Goal: Register for event/course

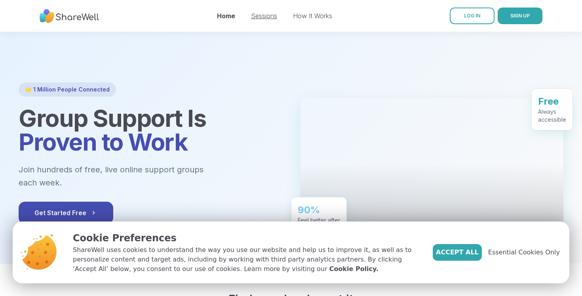
click at [261, 12] on link "Sessions" at bounding box center [264, 16] width 26 height 8
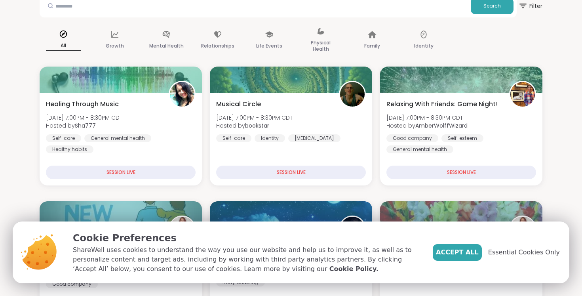
scroll to position [50, 0]
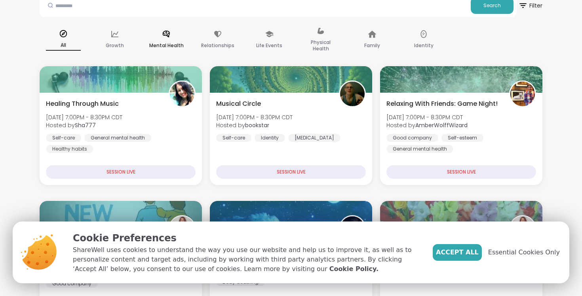
click at [164, 41] on p "Mental Health" at bounding box center [166, 46] width 34 height 10
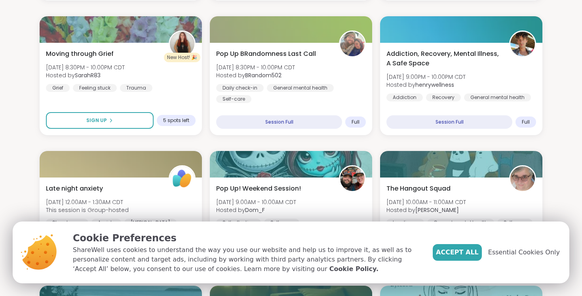
scroll to position [0, 0]
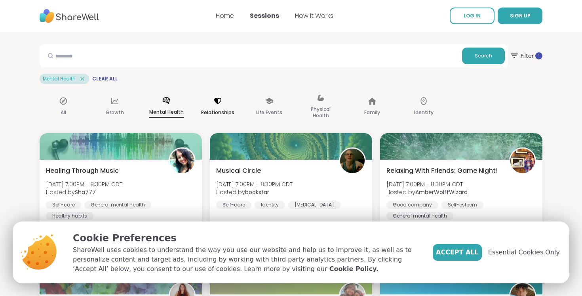
click at [230, 102] on div "Relationships" at bounding box center [218, 107] width 48 height 40
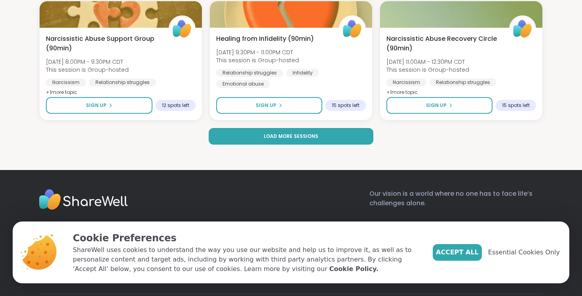
scroll to position [1612, 0]
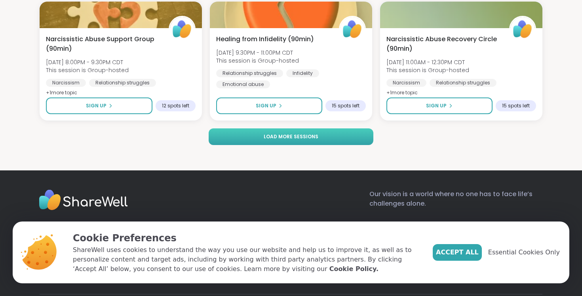
click at [349, 134] on button "Load more sessions" at bounding box center [291, 136] width 164 height 17
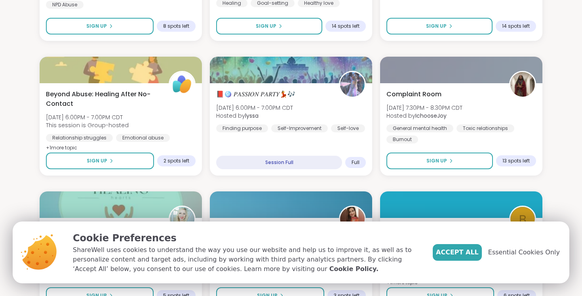
scroll to position [0, 0]
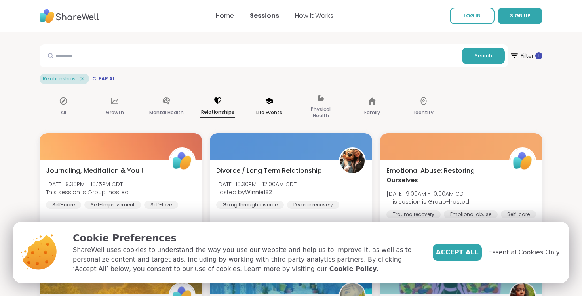
click at [279, 98] on div "Life Events" at bounding box center [269, 107] width 48 height 40
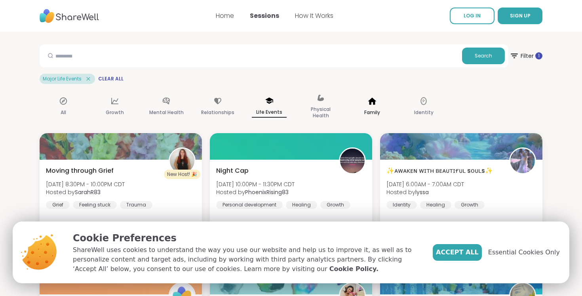
click at [375, 102] on icon at bounding box center [372, 100] width 8 height 7
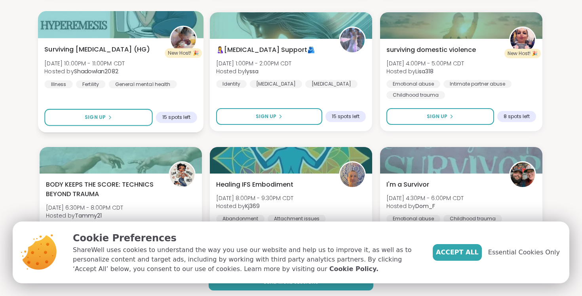
scroll to position [1463, 0]
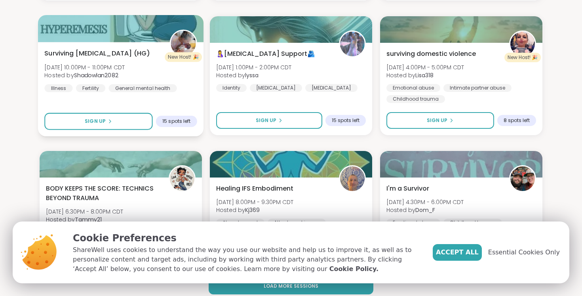
click at [114, 54] on span "Surviving [MEDICAL_DATA] (HG)" at bounding box center [96, 54] width 105 height 10
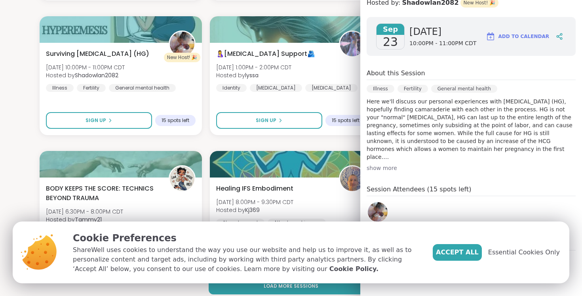
scroll to position [113, 0]
click at [380, 165] on div "show more" at bounding box center [471, 168] width 209 height 8
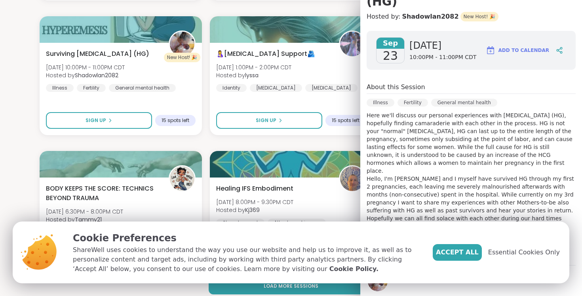
scroll to position [0, 0]
